Goal: Task Accomplishment & Management: Use online tool/utility

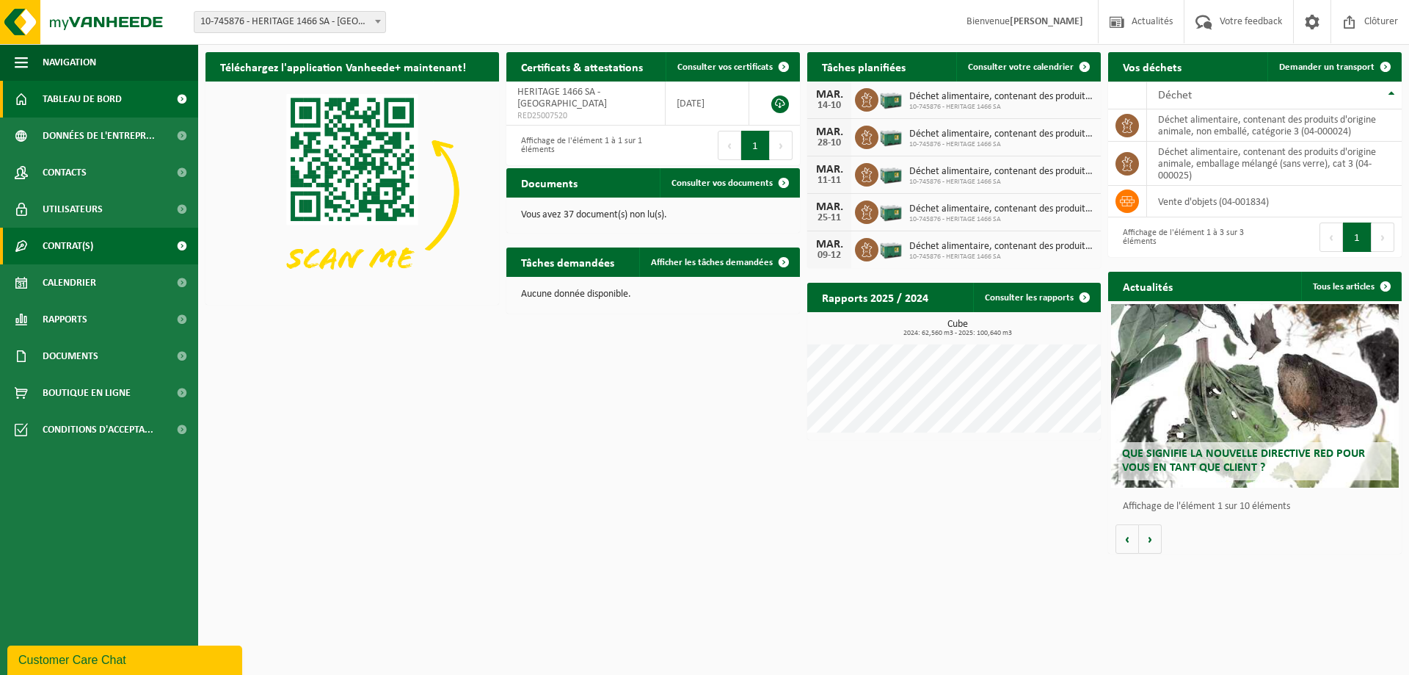
click at [114, 253] on link "Contrat(s)" at bounding box center [99, 246] width 198 height 37
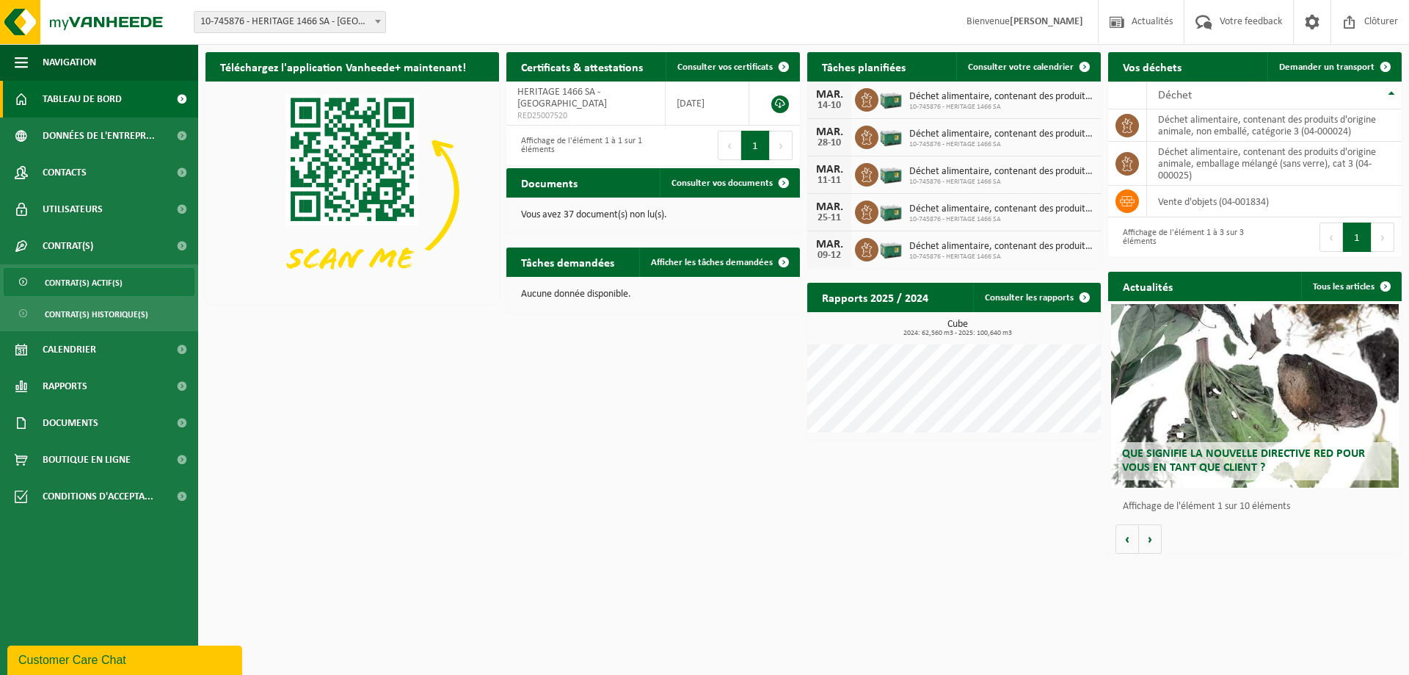
click at [107, 281] on span "Contrat(s) actif(s)" at bounding box center [84, 283] width 78 height 28
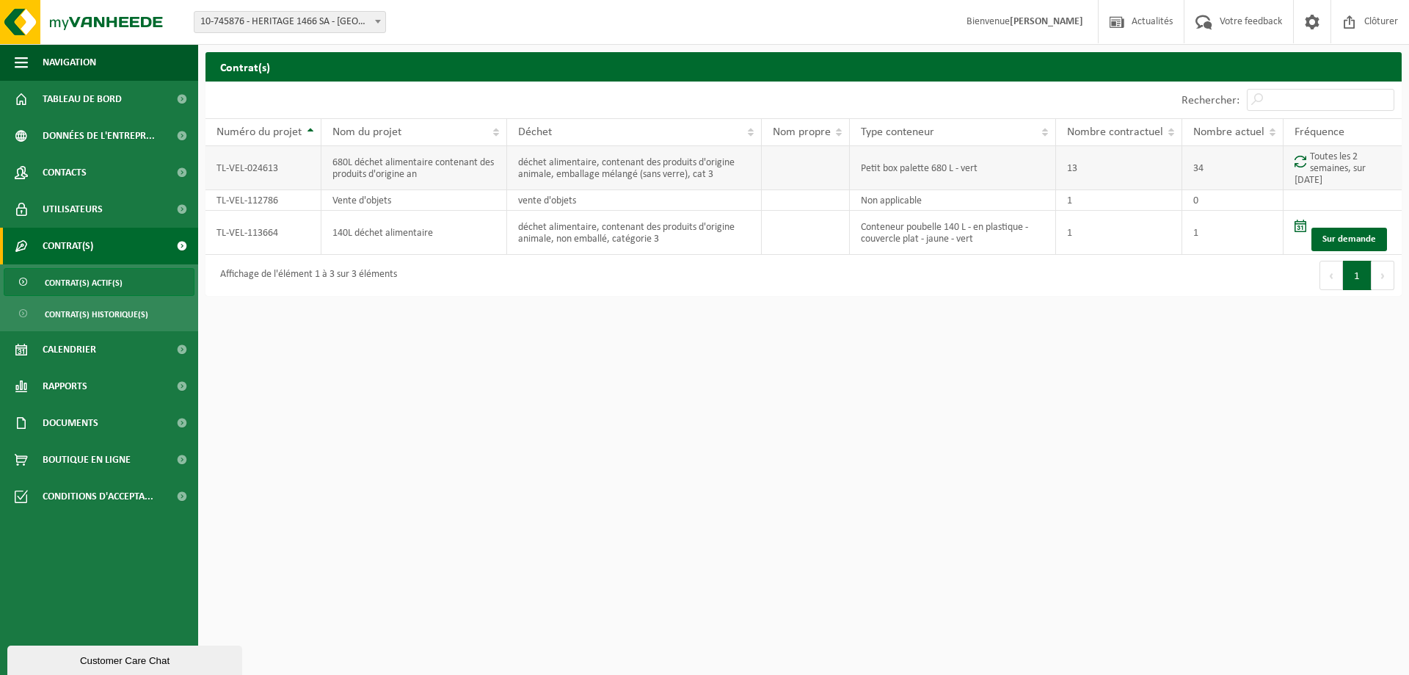
click at [438, 172] on td "680L déchet alimentaire contenant des produits d'origine an" at bounding box center [415, 168] width 186 height 44
click at [407, 162] on td "680L déchet alimentaire contenant des produits d'origine an" at bounding box center [415, 168] width 186 height 44
click at [765, 186] on td at bounding box center [806, 168] width 88 height 44
click at [934, 157] on td "Petit box palette 680 L - vert" at bounding box center [953, 168] width 207 height 44
click at [1059, 153] on td "13" at bounding box center [1119, 168] width 126 height 44
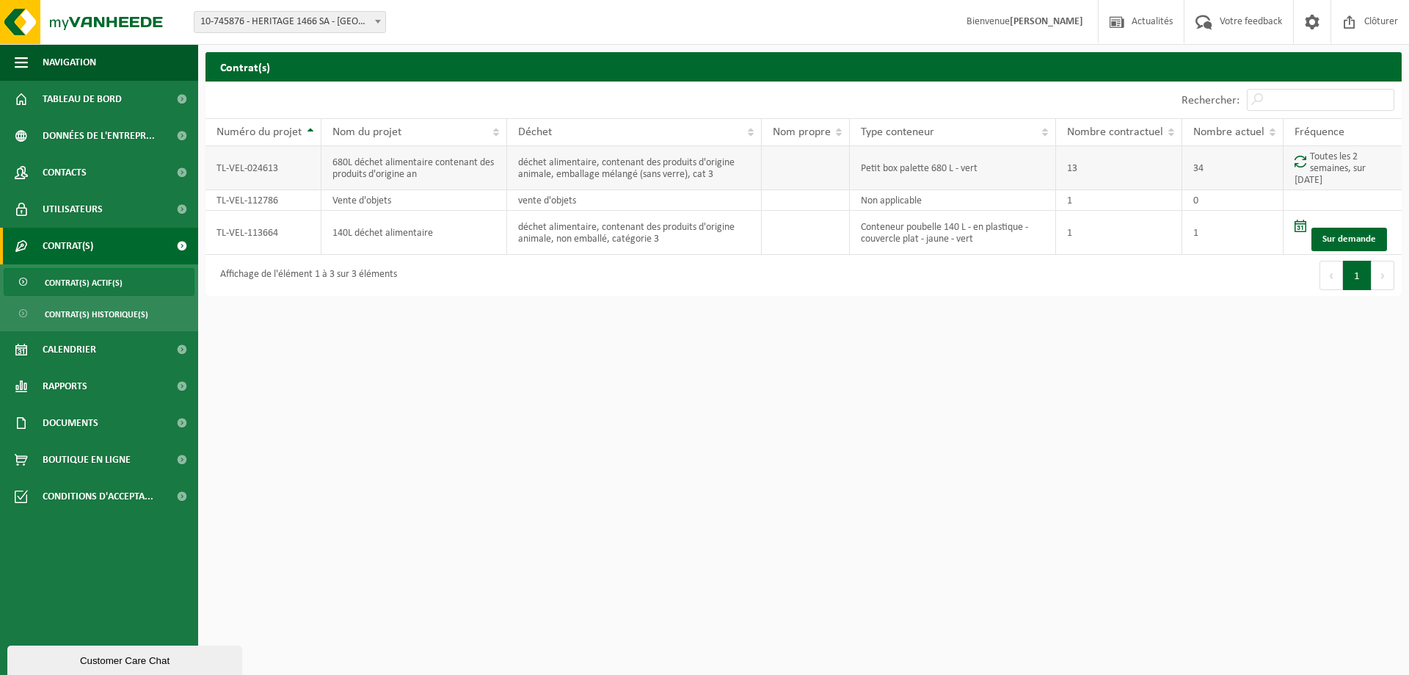
click at [1194, 161] on td "34" at bounding box center [1233, 168] width 101 height 44
click at [274, 164] on td "TL-VEL-024613" at bounding box center [264, 168] width 116 height 44
click at [407, 171] on td "680L déchet alimentaire contenant des produits d'origine an" at bounding box center [415, 168] width 186 height 44
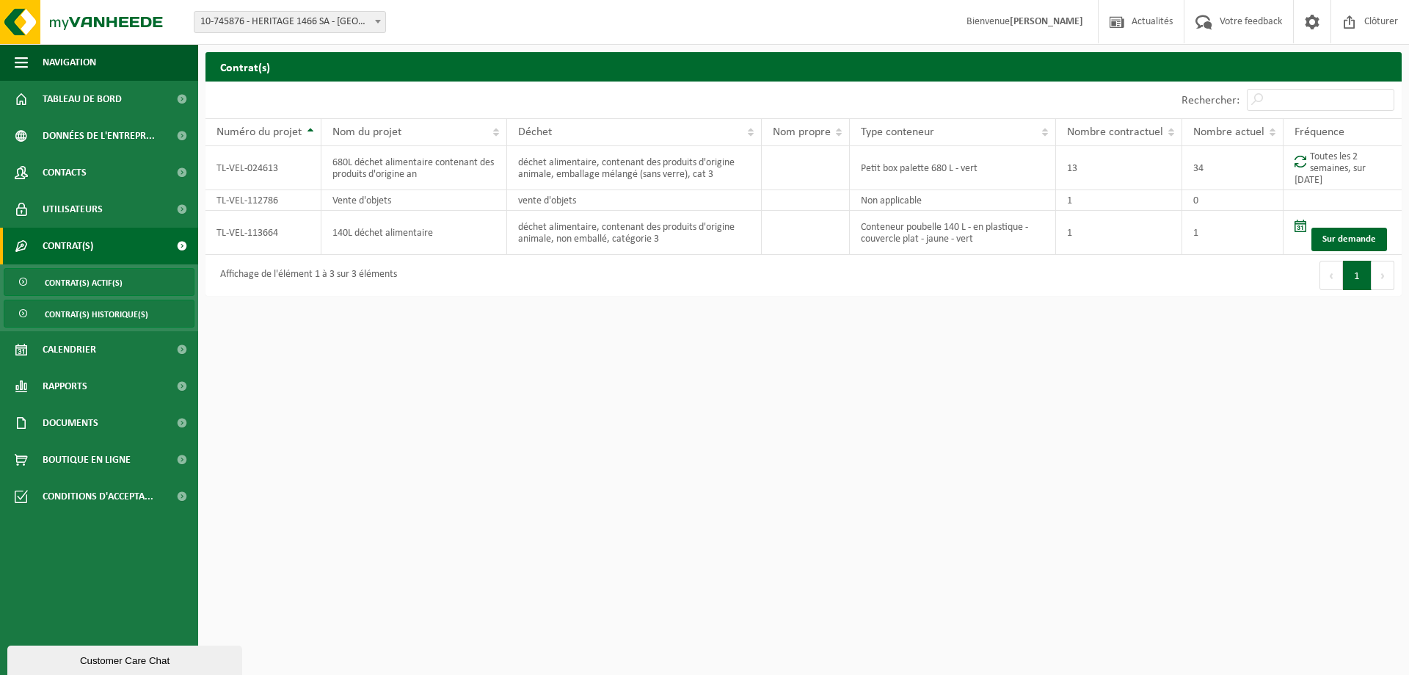
click at [47, 314] on span "Contrat(s) historique(s)" at bounding box center [97, 314] width 104 height 28
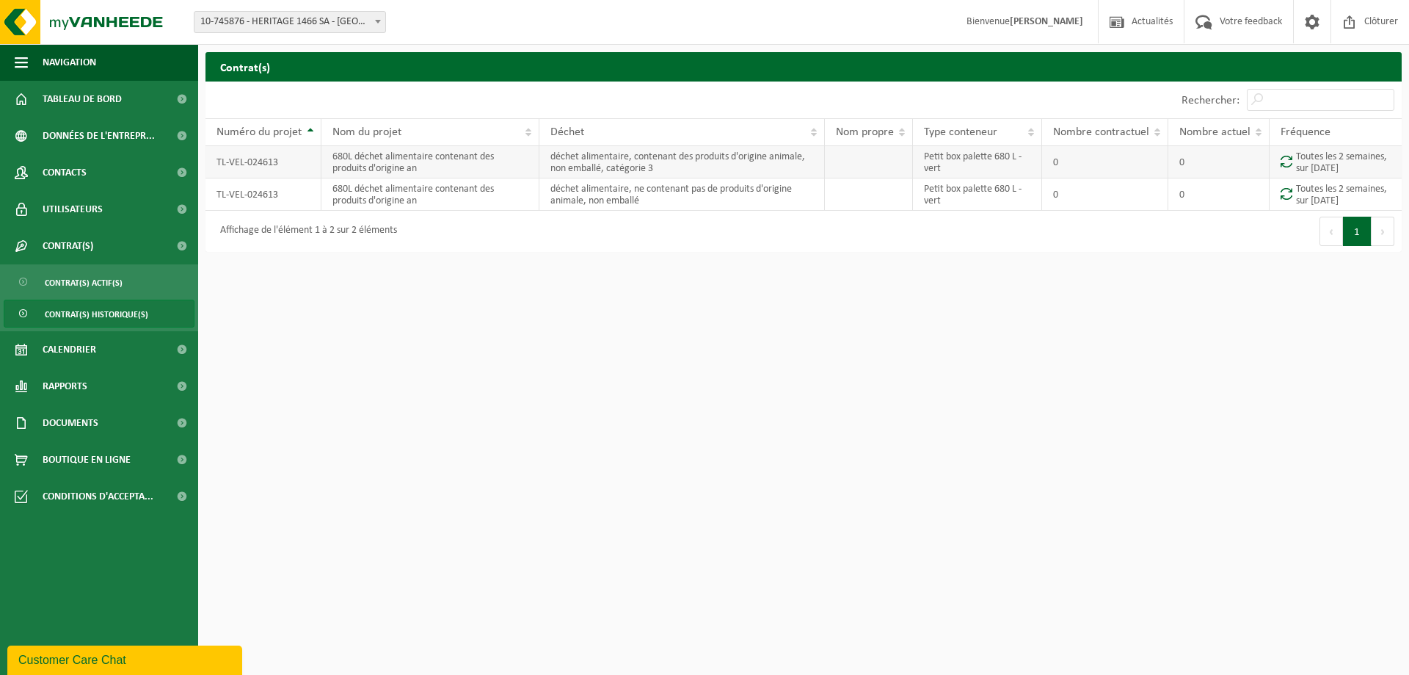
click at [397, 157] on td "680L déchet alimentaire contenant des produits d'origine an" at bounding box center [431, 162] width 219 height 32
click at [397, 202] on td "680L déchet alimentaire contenant des produits d'origine an" at bounding box center [431, 194] width 219 height 32
click at [145, 274] on link "Contrat(s) actif(s)" at bounding box center [99, 282] width 191 height 28
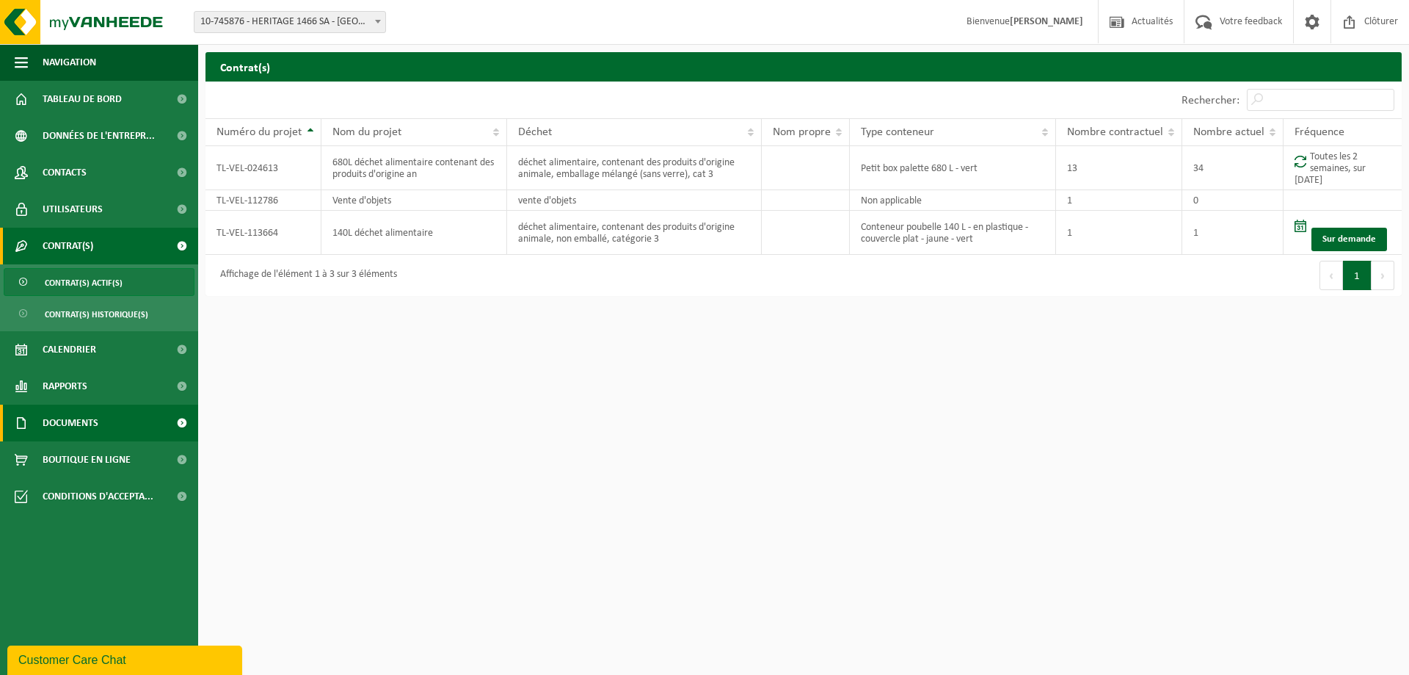
click at [95, 424] on span "Documents" at bounding box center [71, 422] width 56 height 37
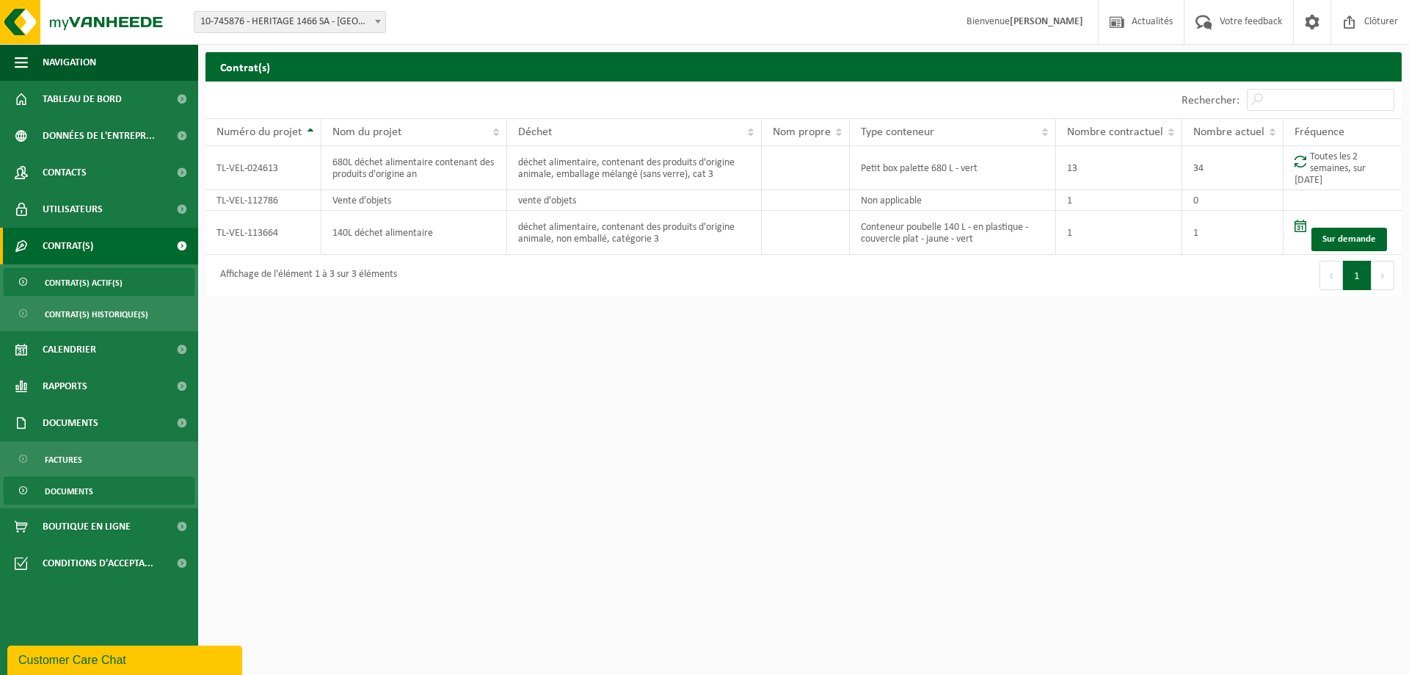
click at [79, 486] on span "Documents" at bounding box center [69, 491] width 48 height 28
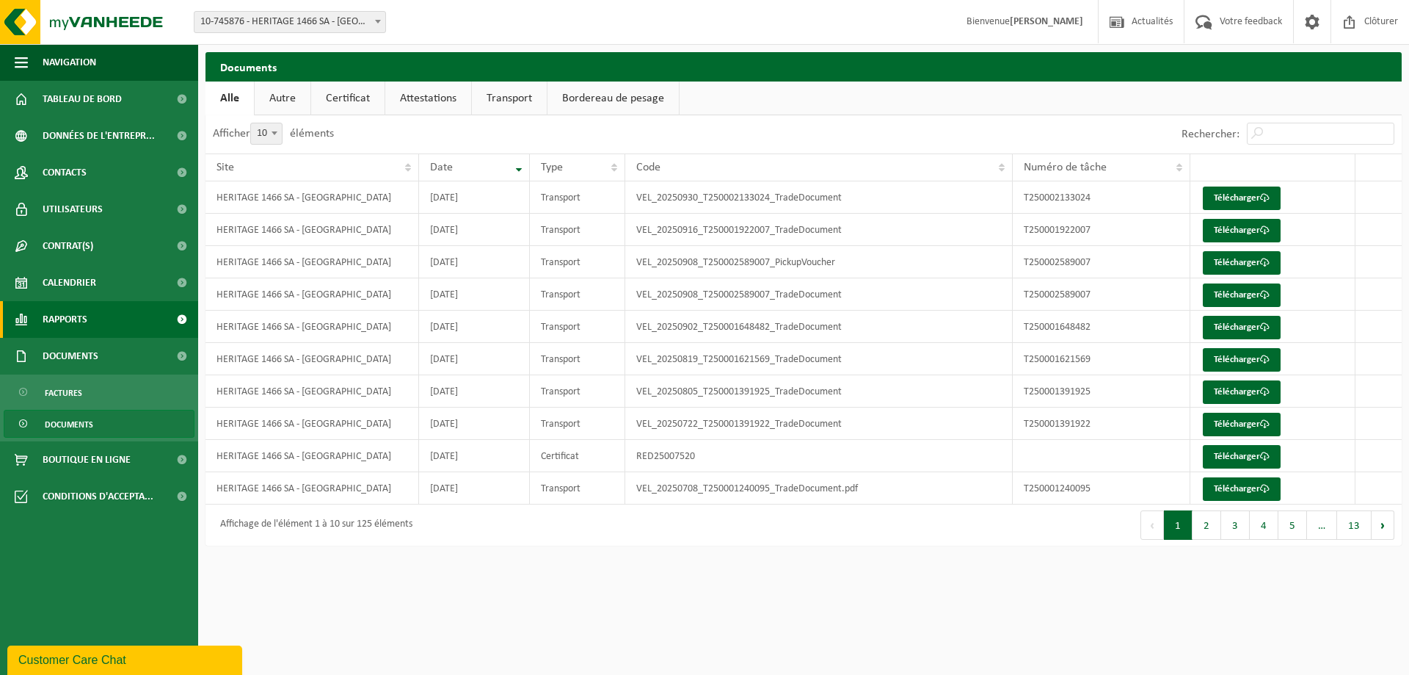
click at [109, 335] on link "Rapports" at bounding box center [99, 319] width 198 height 37
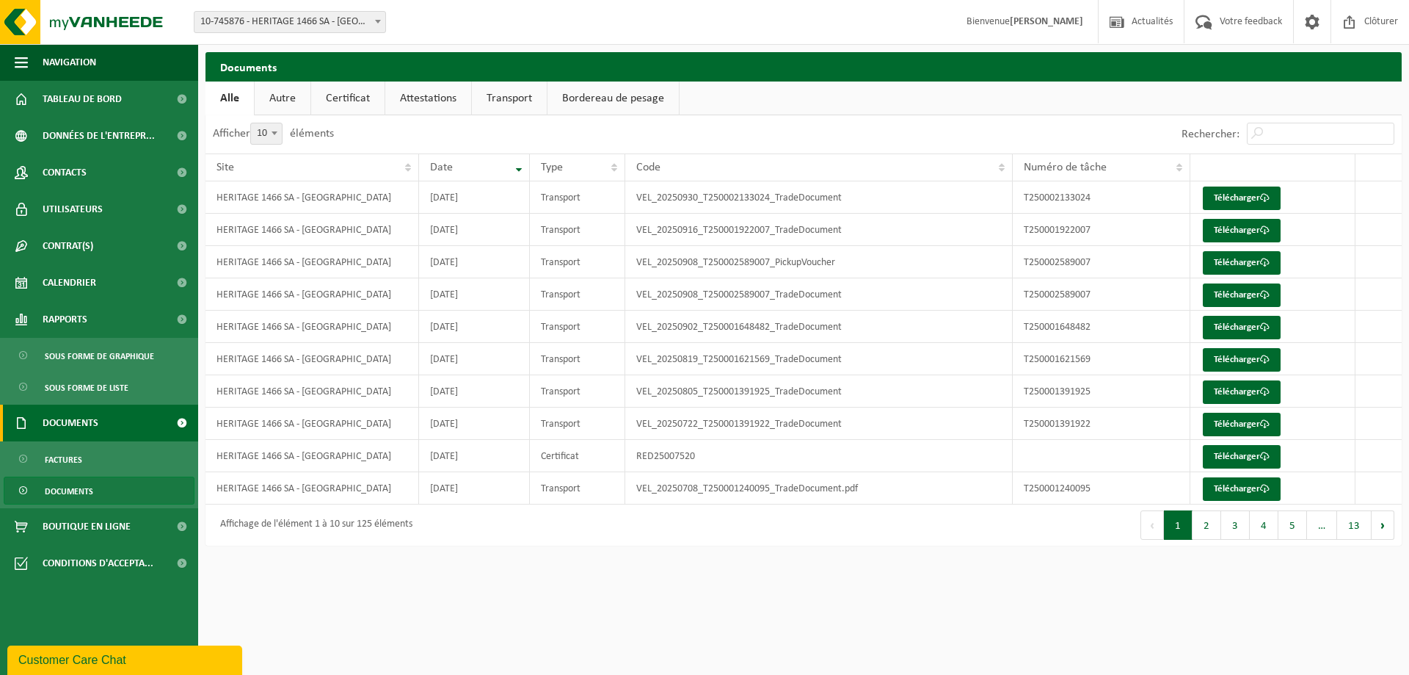
click at [81, 417] on span "Documents" at bounding box center [71, 422] width 56 height 37
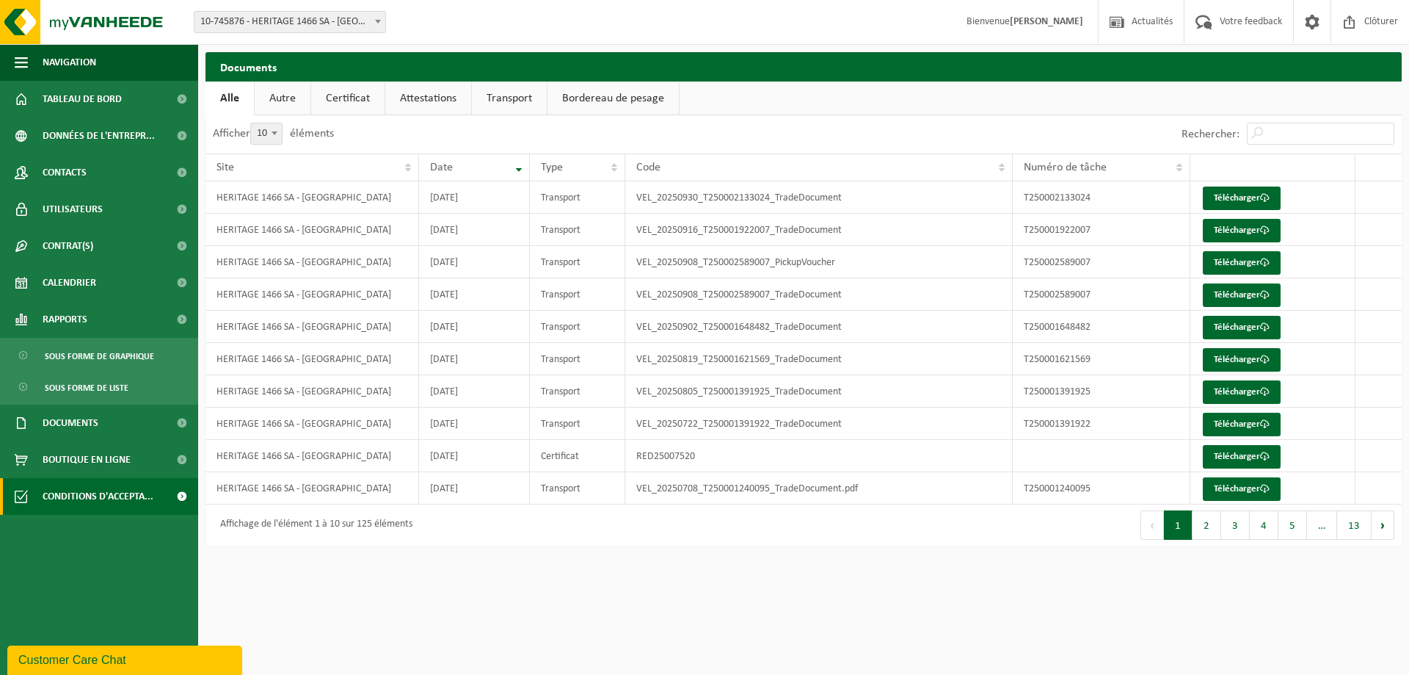
click at [78, 505] on span "Conditions d'accepta..." at bounding box center [98, 496] width 111 height 37
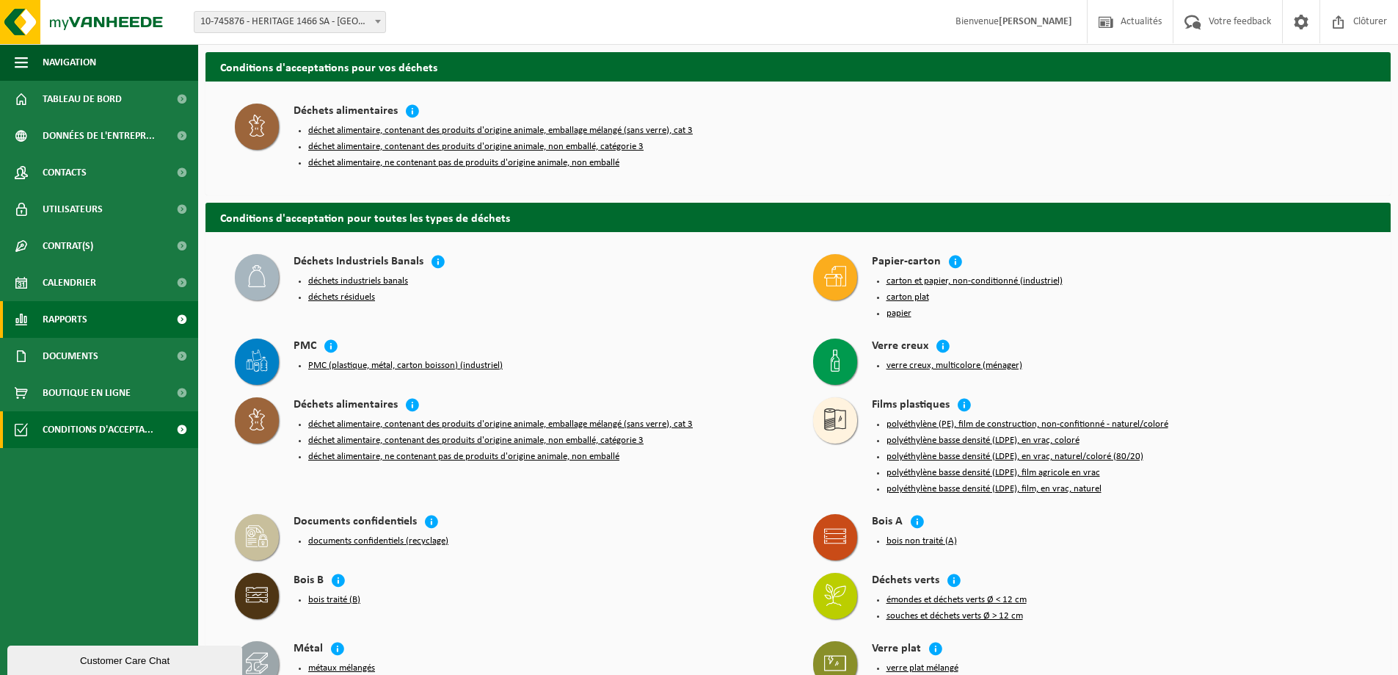
click at [114, 308] on link "Rapports" at bounding box center [99, 319] width 198 height 37
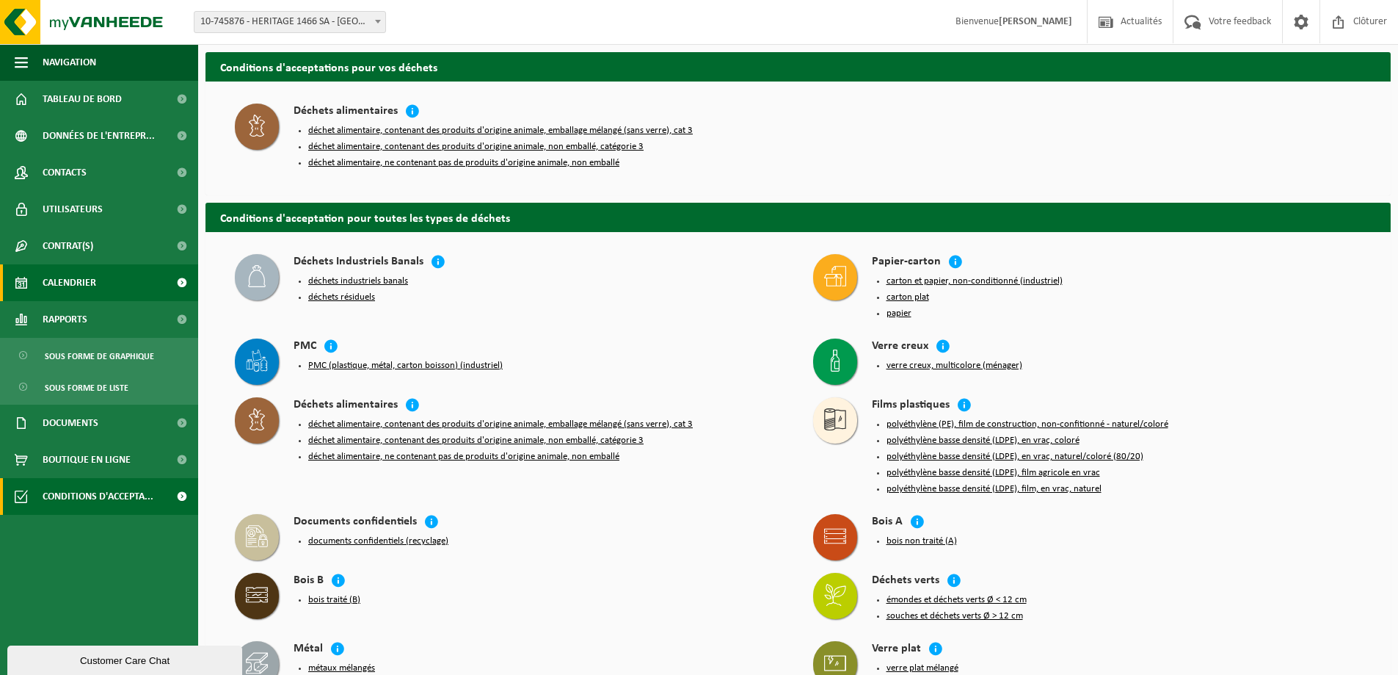
click at [112, 286] on link "Calendrier" at bounding box center [99, 282] width 198 height 37
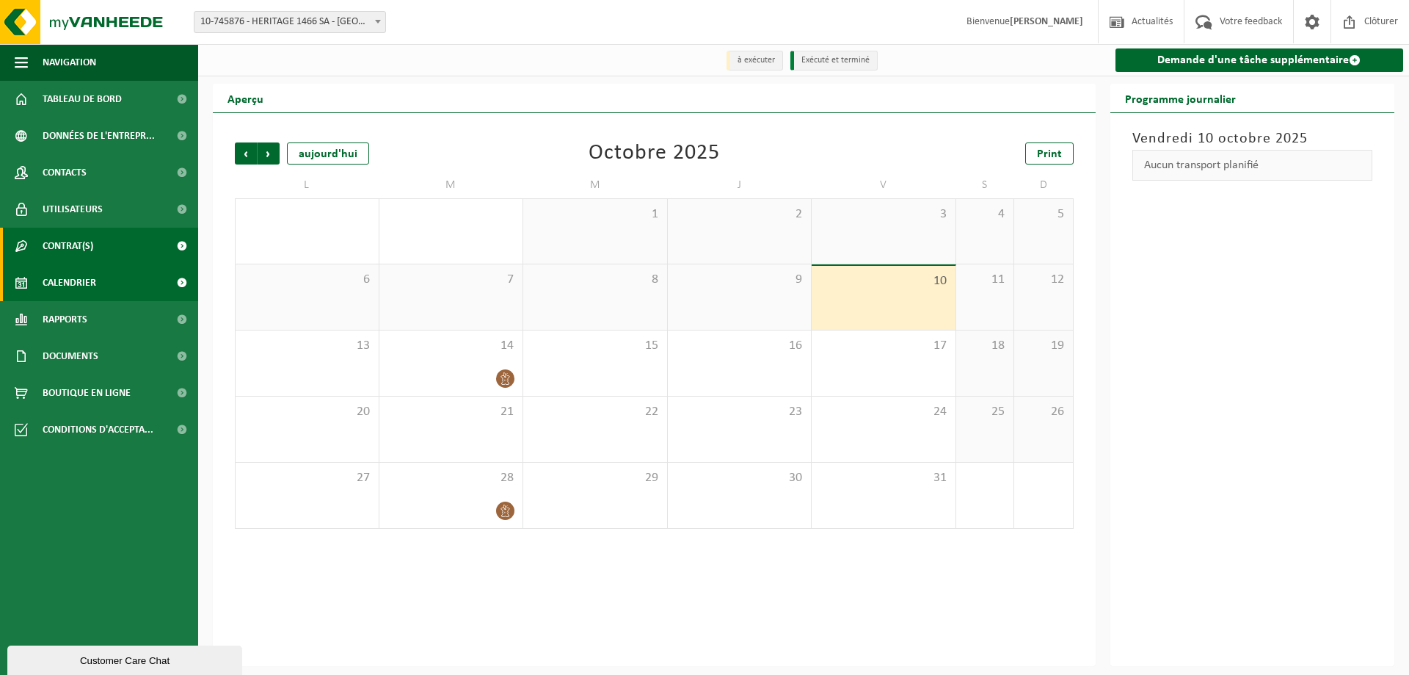
click at [109, 241] on link "Contrat(s)" at bounding box center [99, 246] width 198 height 37
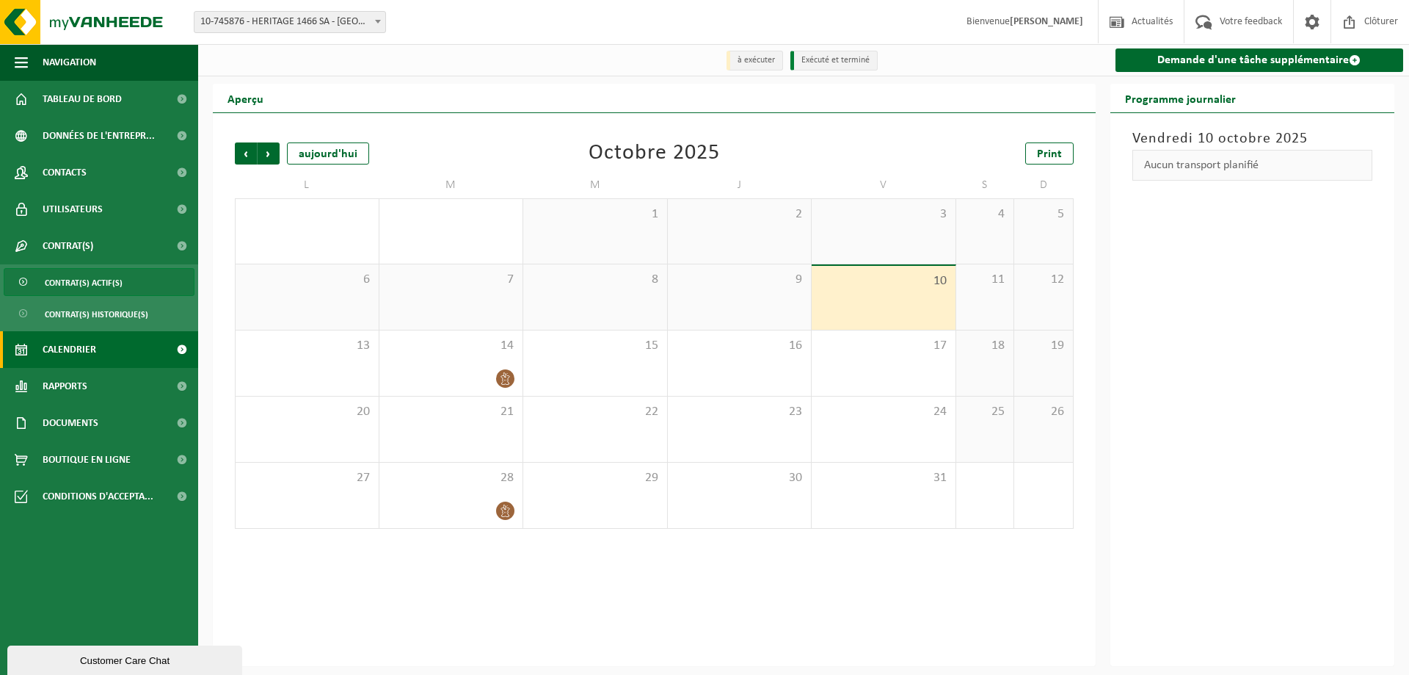
click at [104, 286] on span "Contrat(s) actif(s)" at bounding box center [84, 283] width 78 height 28
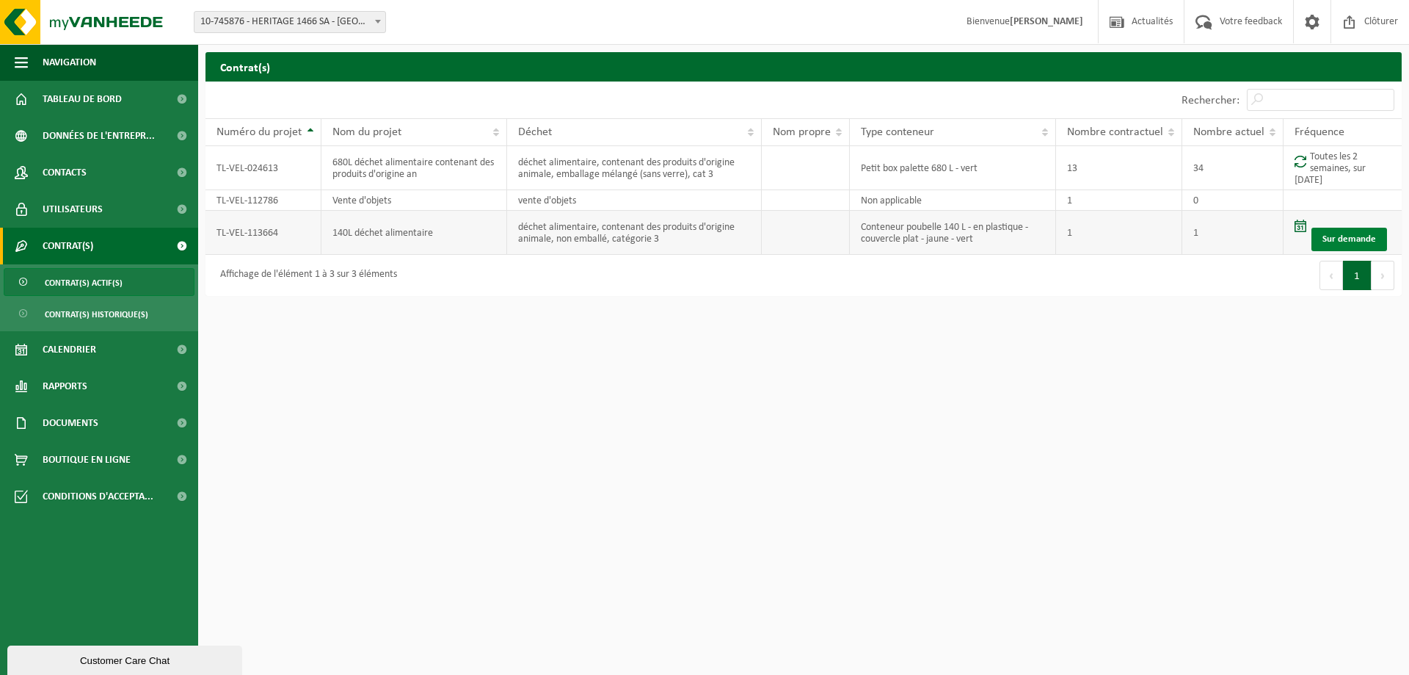
click at [1362, 229] on link "Sur demande" at bounding box center [1350, 239] width 76 height 23
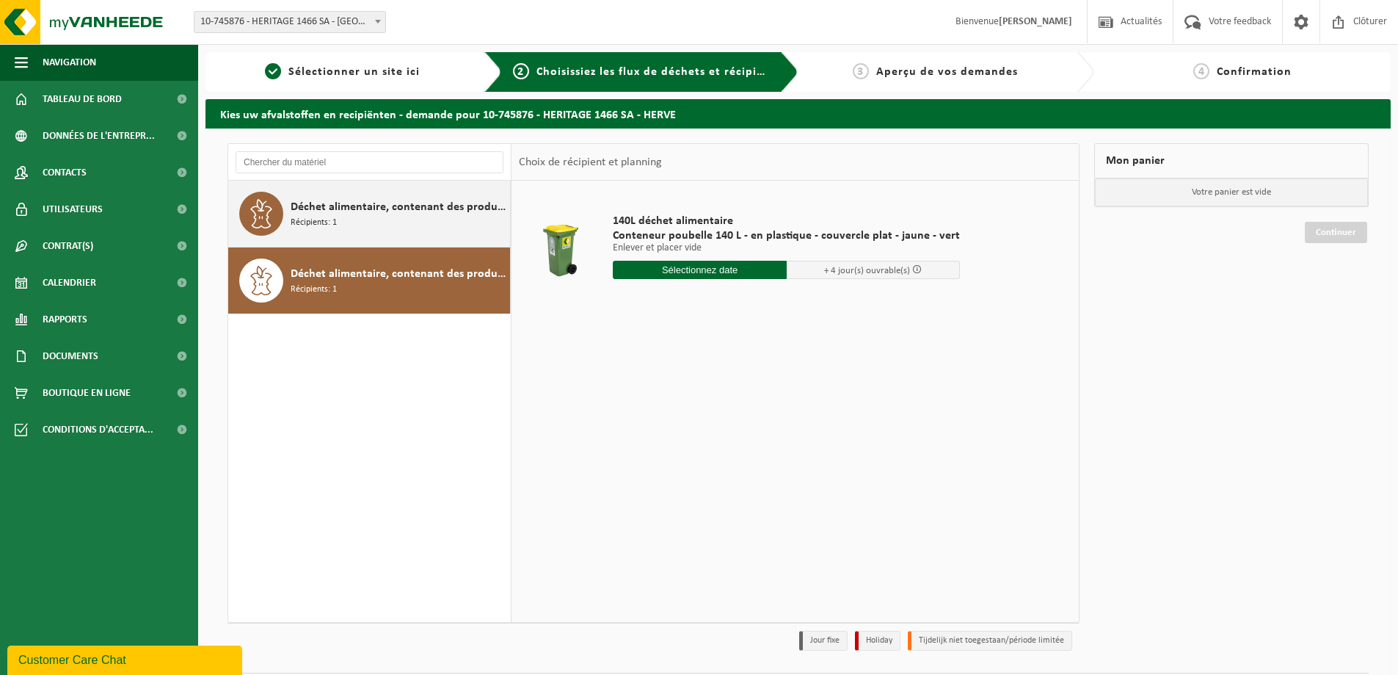
click at [287, 219] on div "Déchet alimentaire, contenant des produits d'origine animale, emballage mélangé…" at bounding box center [369, 214] width 283 height 66
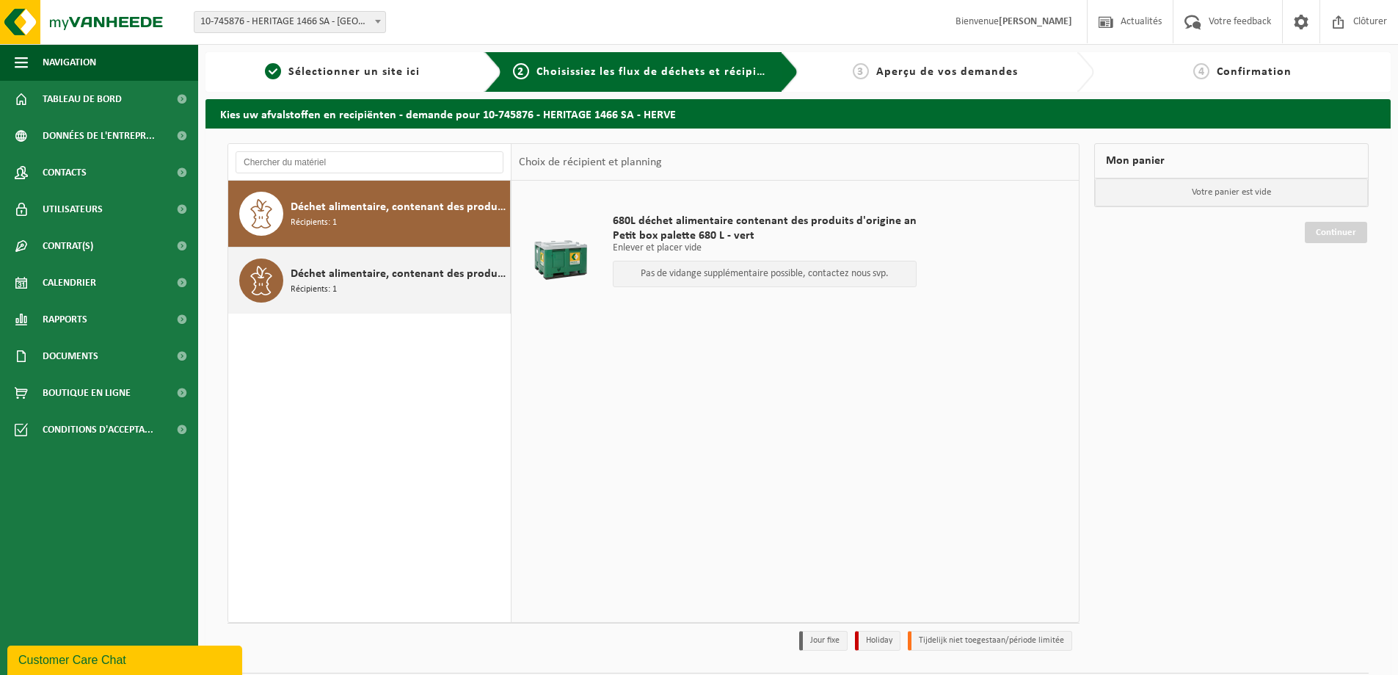
click at [294, 264] on div "Déchet alimentaire, contenant des produits d'origine animale, non emballé, caté…" at bounding box center [399, 280] width 216 height 44
